Goal: Use online tool/utility: Utilize a website feature to perform a specific function

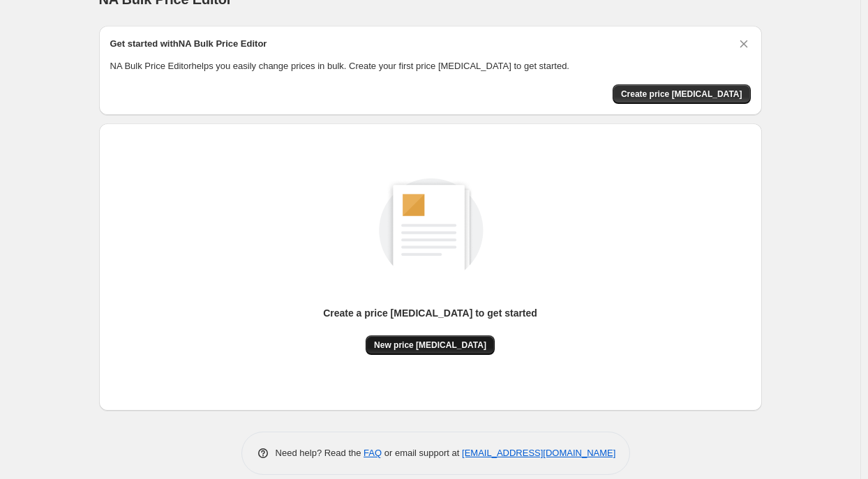
scroll to position [43, 0]
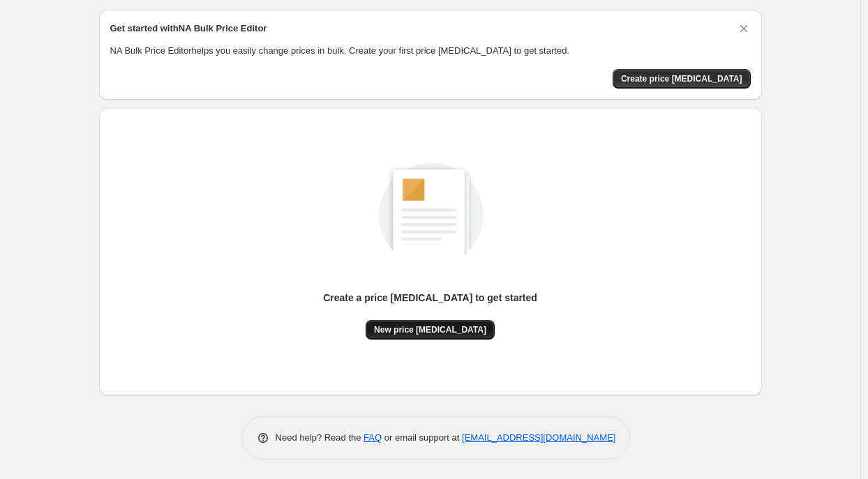
click at [449, 328] on span "New price change job" at bounding box center [430, 329] width 112 height 11
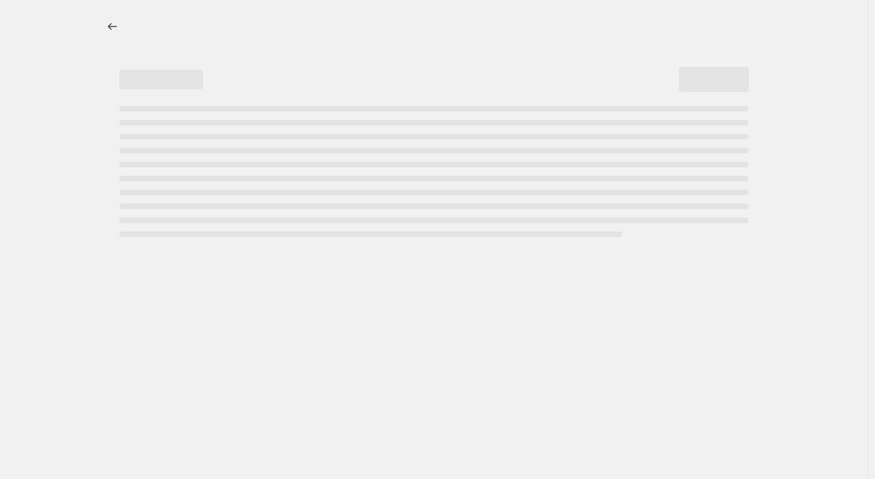
select select "percentage"
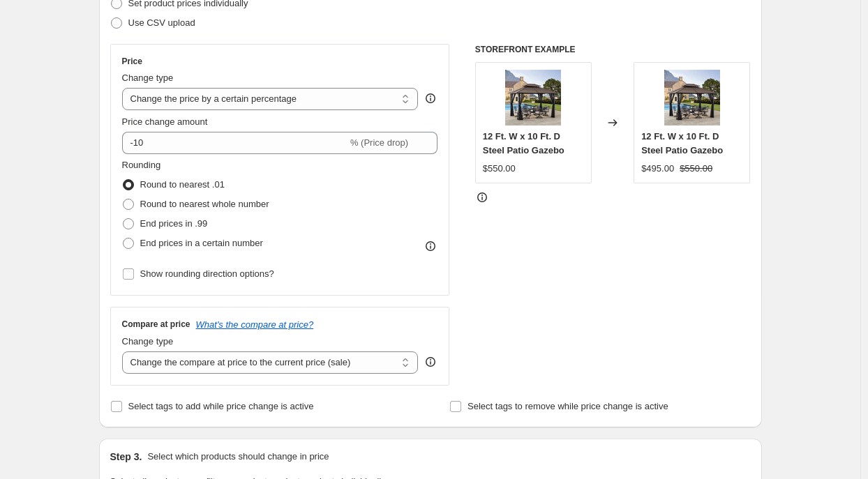
scroll to position [279, 0]
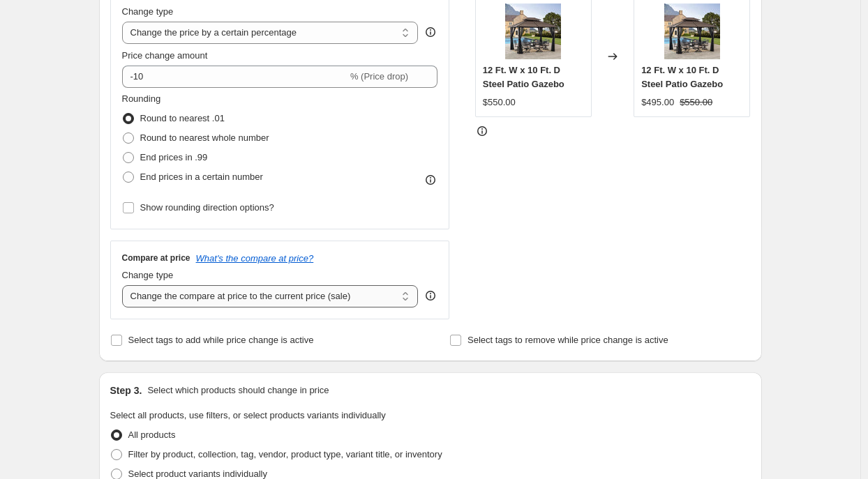
click at [270, 299] on select "Change the compare at price to the current price (sale) Change the compare at p…" at bounding box center [270, 296] width 296 height 22
select select "remove"
click at [125, 285] on select "Change the compare at price to the current price (sale) Change the compare at p…" at bounding box center [270, 296] width 296 height 22
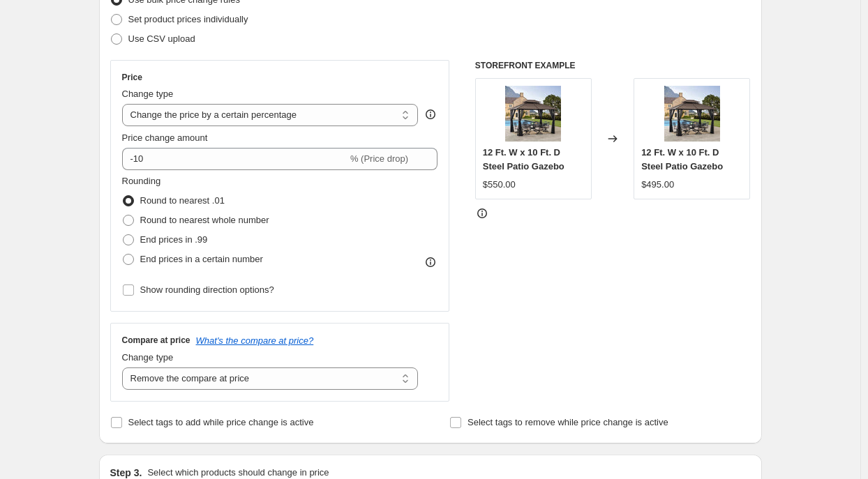
scroll to position [209, 0]
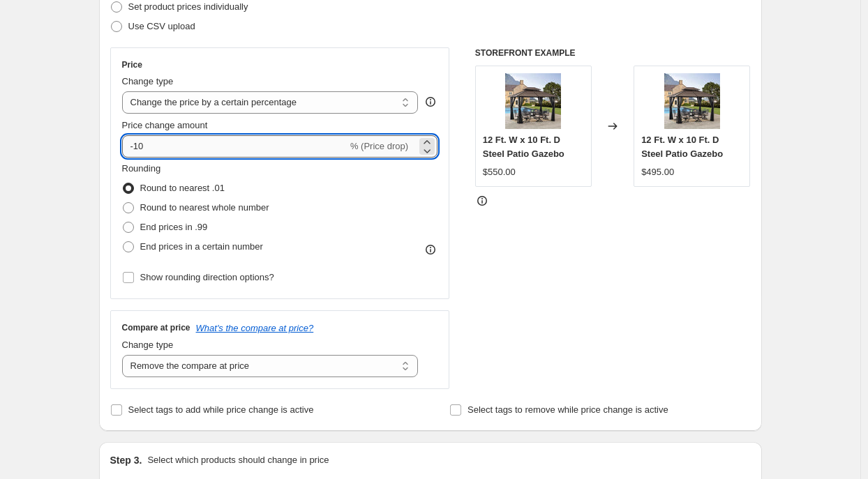
click at [142, 146] on input "-10" at bounding box center [234, 146] width 225 height 22
click at [178, 148] on input "-10" at bounding box center [234, 146] width 225 height 22
click at [427, 150] on icon at bounding box center [427, 151] width 14 height 14
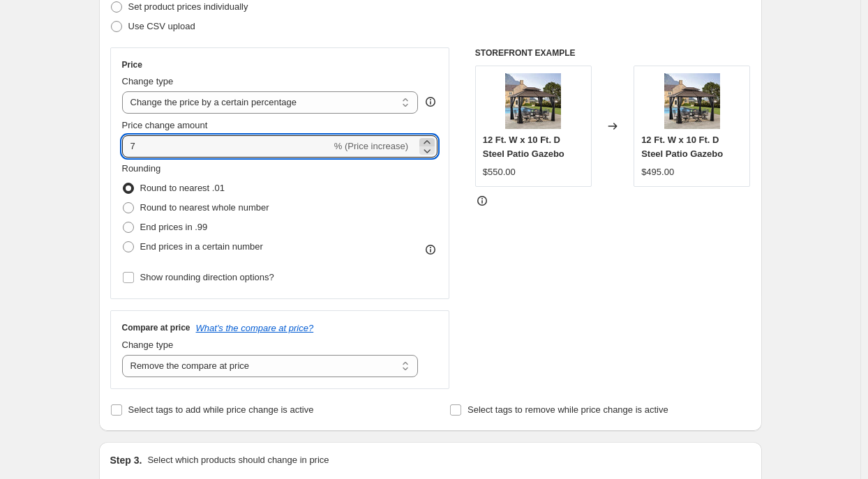
click at [434, 135] on icon at bounding box center [427, 142] width 14 height 14
type input "8"
click at [256, 156] on input "8" at bounding box center [226, 146] width 209 height 22
click at [256, 151] on input "8" at bounding box center [226, 146] width 209 height 22
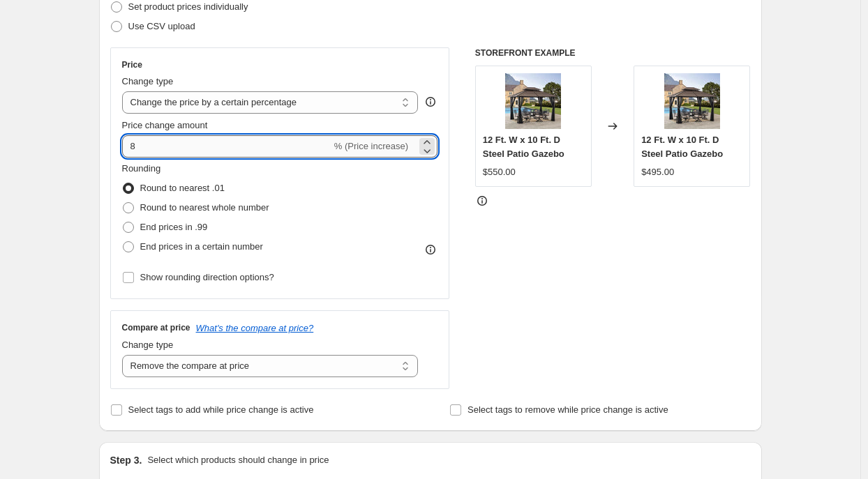
click at [256, 151] on input "8" at bounding box center [226, 146] width 209 height 22
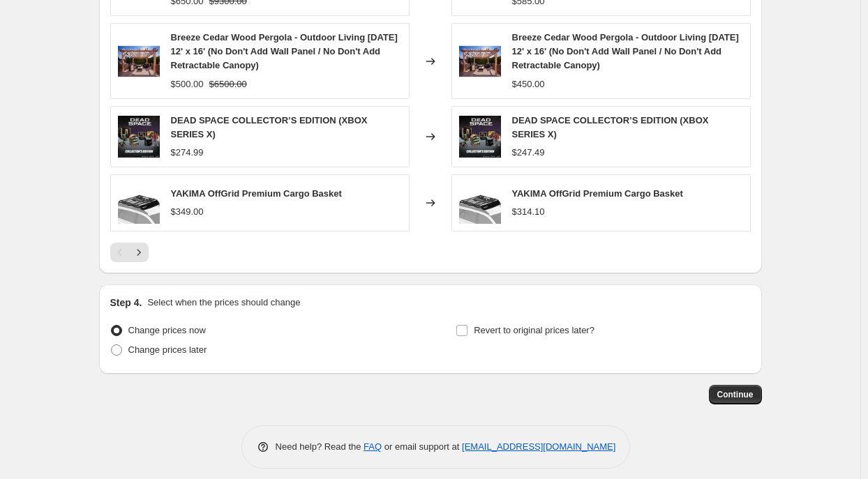
scroll to position [949, 0]
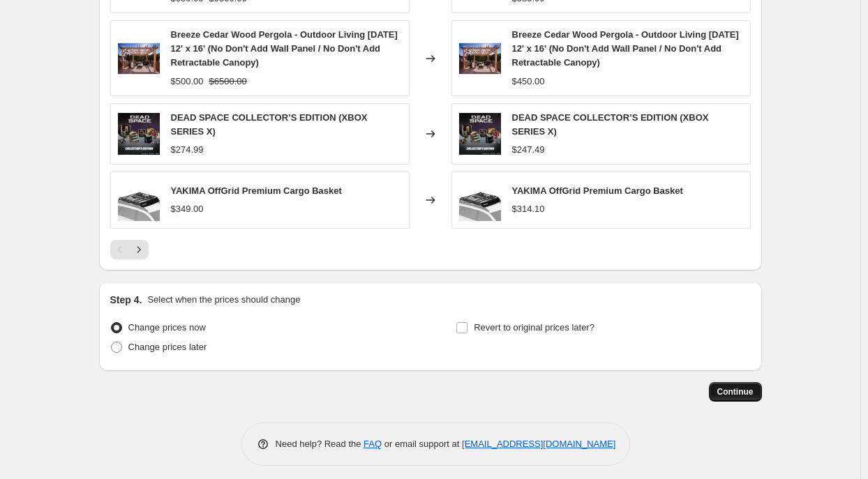
type input "-10"
click at [734, 386] on span "Continue" at bounding box center [735, 391] width 36 height 11
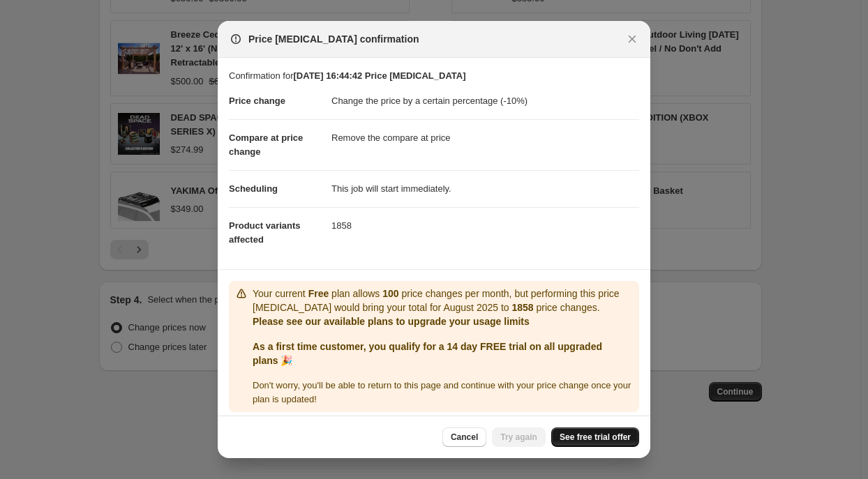
click at [567, 434] on span "See free trial offer" at bounding box center [594, 437] width 71 height 11
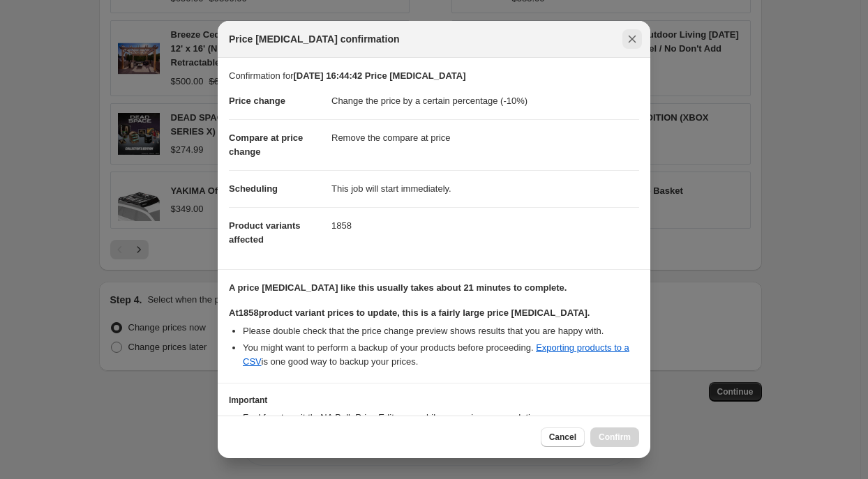
click at [635, 40] on icon "Close" at bounding box center [632, 39] width 14 height 14
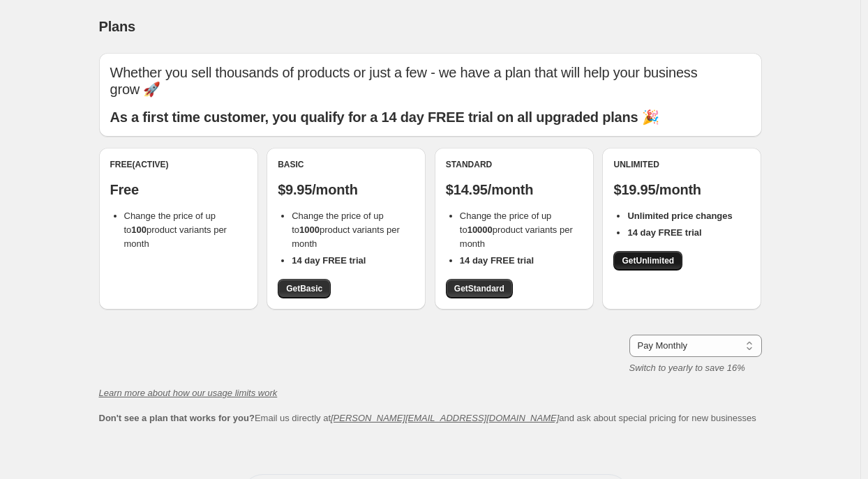
click at [645, 257] on span "Get Unlimited" at bounding box center [647, 260] width 52 height 11
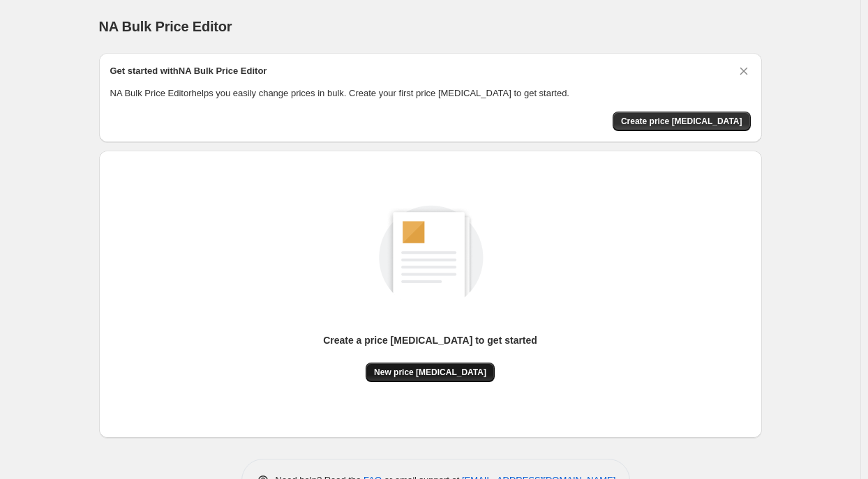
click at [461, 376] on span "New price change job" at bounding box center [430, 372] width 112 height 11
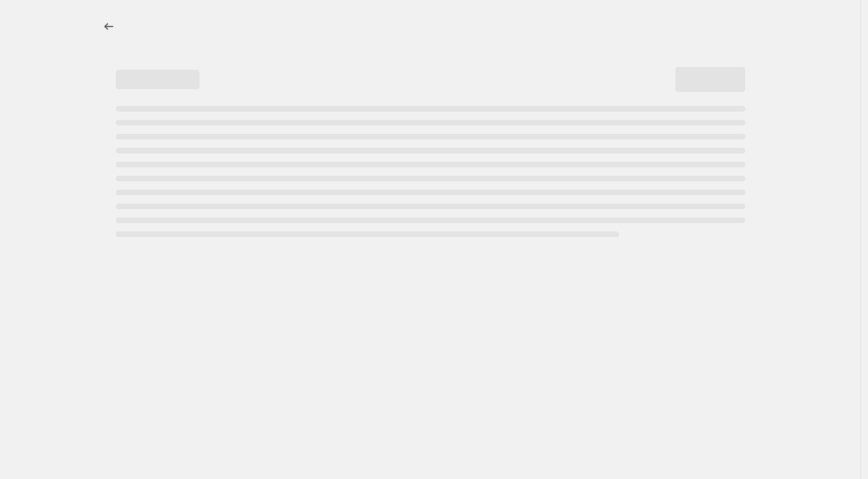
select select "percentage"
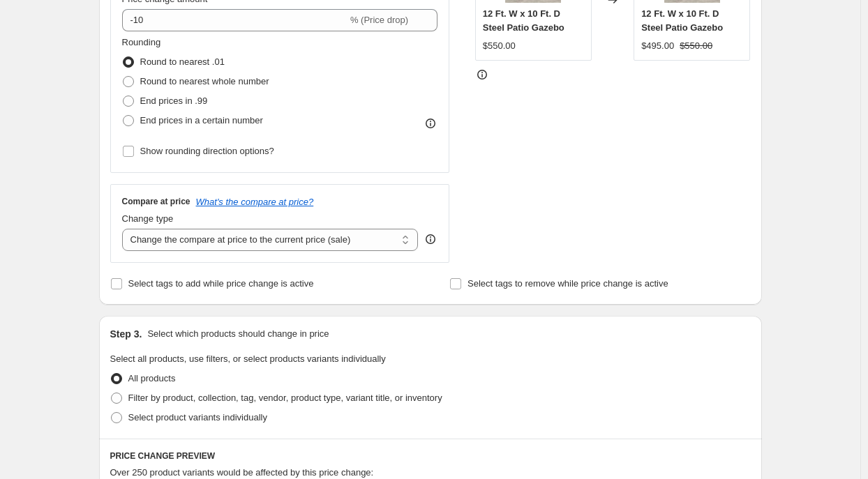
scroll to position [349, 0]
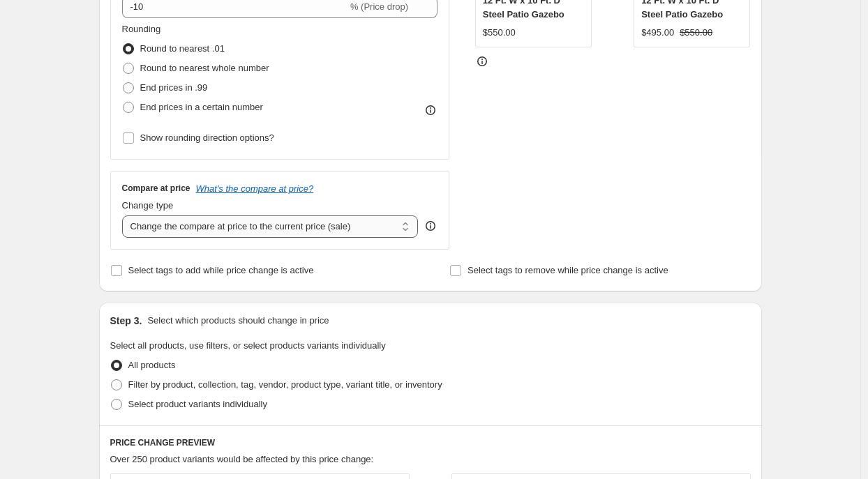
click at [338, 230] on select "Change the compare at price to the current price (sale) Change the compare at p…" at bounding box center [270, 227] width 296 height 22
select select "remove"
click at [125, 216] on select "Change the compare at price to the current price (sale) Change the compare at p…" at bounding box center [270, 227] width 296 height 22
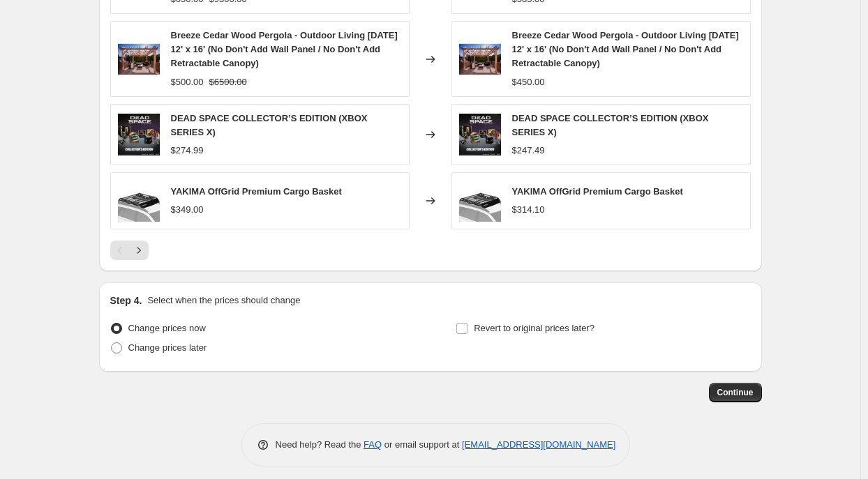
scroll to position [949, 0]
click at [720, 387] on button "Continue" at bounding box center [735, 392] width 53 height 20
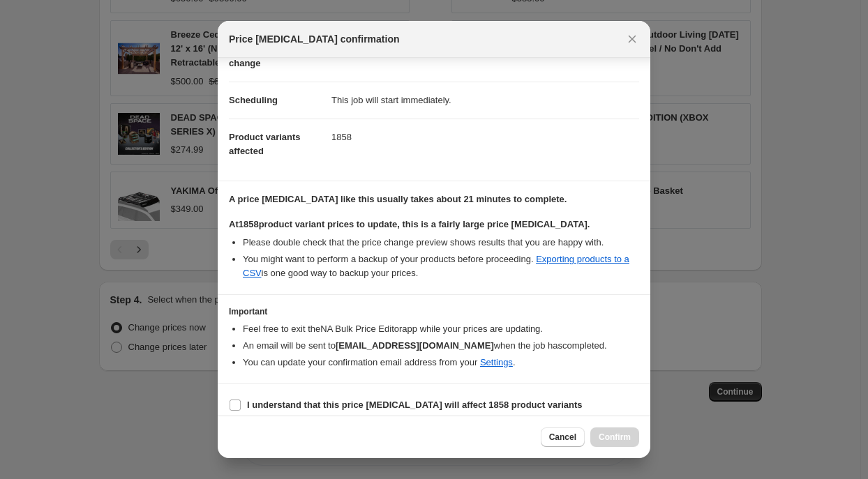
scroll to position [96, 0]
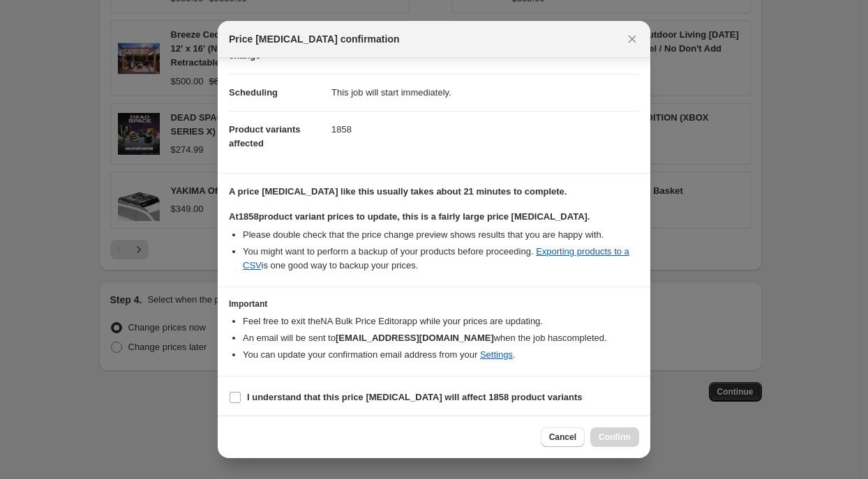
drag, startPoint x: 250, startPoint y: 395, endPoint x: 373, endPoint y: 359, distance: 128.9
click at [250, 394] on b "I understand that this price change job will affect 1858 product variants" at bounding box center [415, 397] width 336 height 10
click at [241, 394] on input "I understand that this price change job will affect 1858 product variants" at bounding box center [234, 397] width 11 height 11
checkbox input "true"
click at [606, 437] on span "Confirm" at bounding box center [614, 437] width 32 height 11
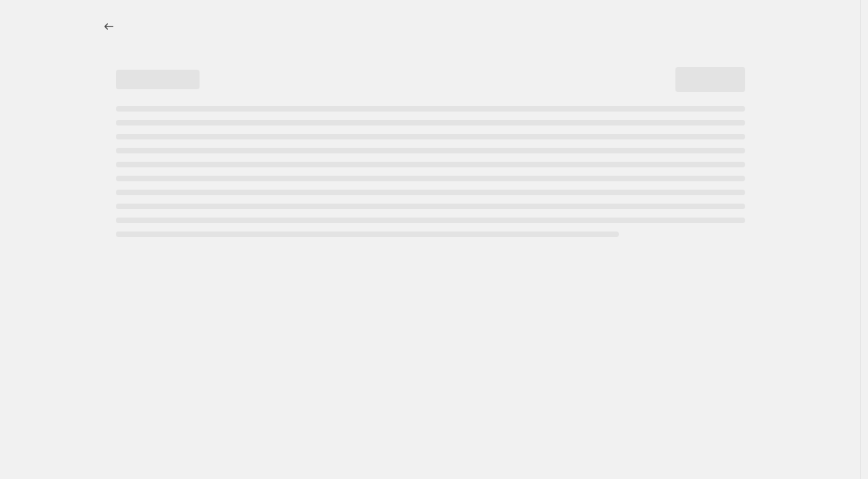
select select "percentage"
select select "remove"
